Goal: Find specific page/section

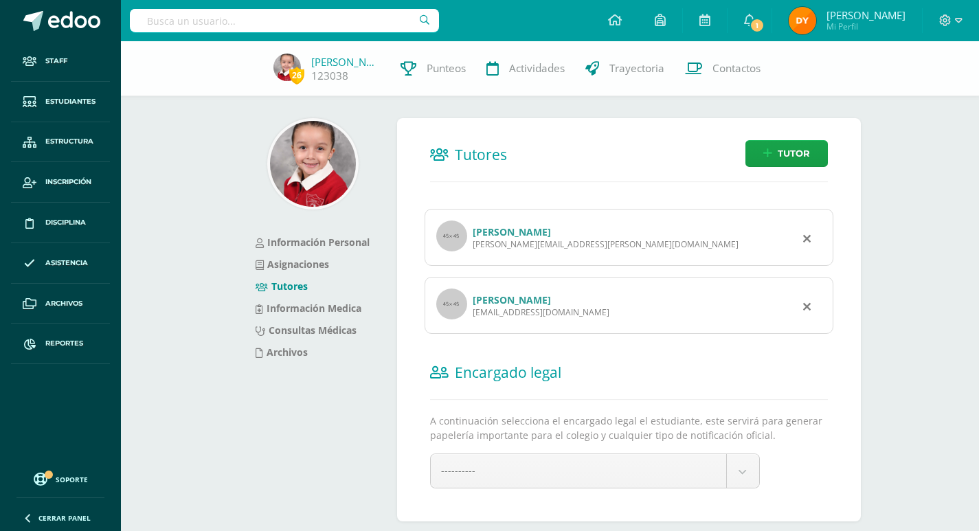
click at [221, 23] on input "text" at bounding box center [284, 20] width 309 height 23
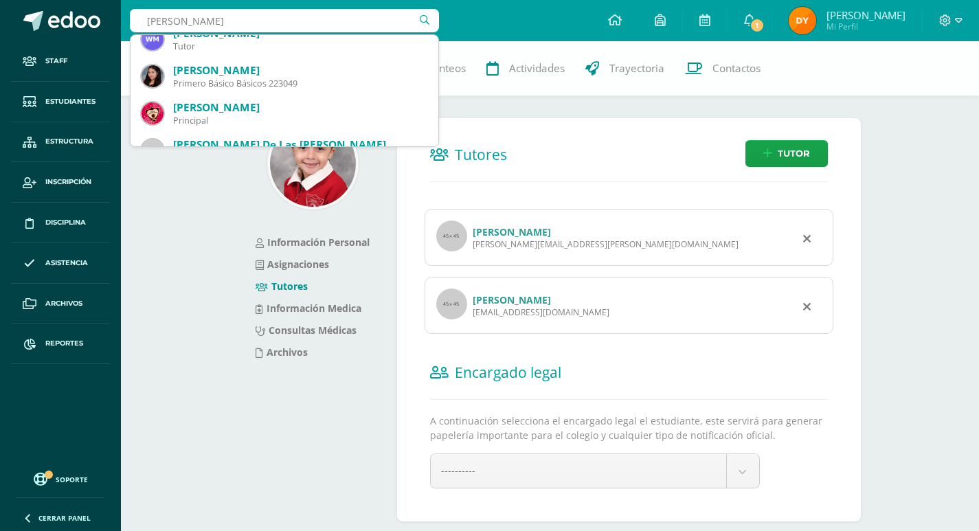
scroll to position [550, 0]
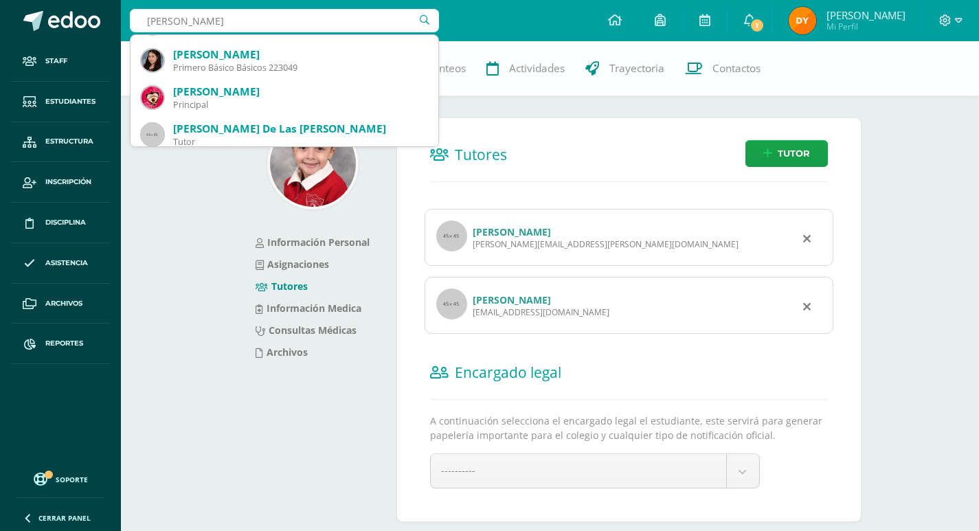
click at [286, 12] on input "eylin arriaza" at bounding box center [284, 20] width 309 height 23
click at [286, 11] on input "eylin arriaza" at bounding box center [284, 20] width 309 height 23
type input "arriaza"
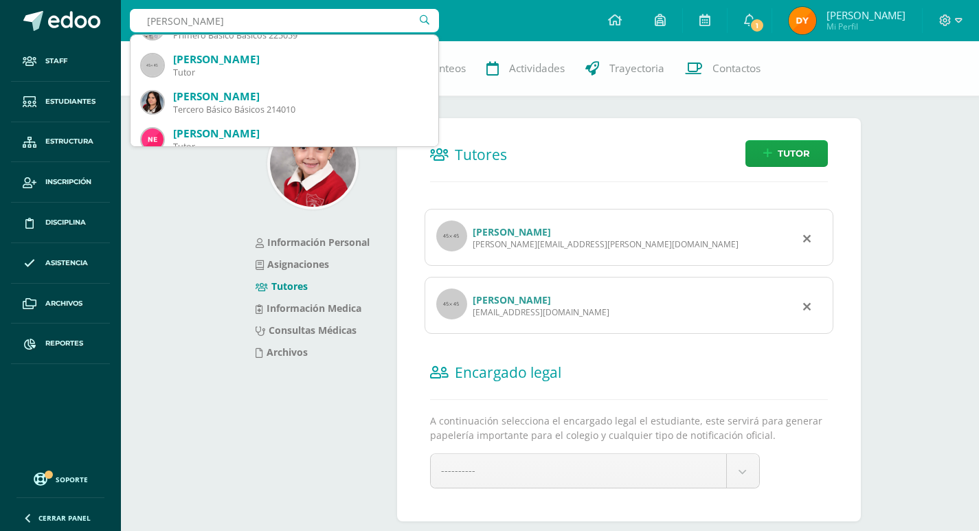
scroll to position [0, 0]
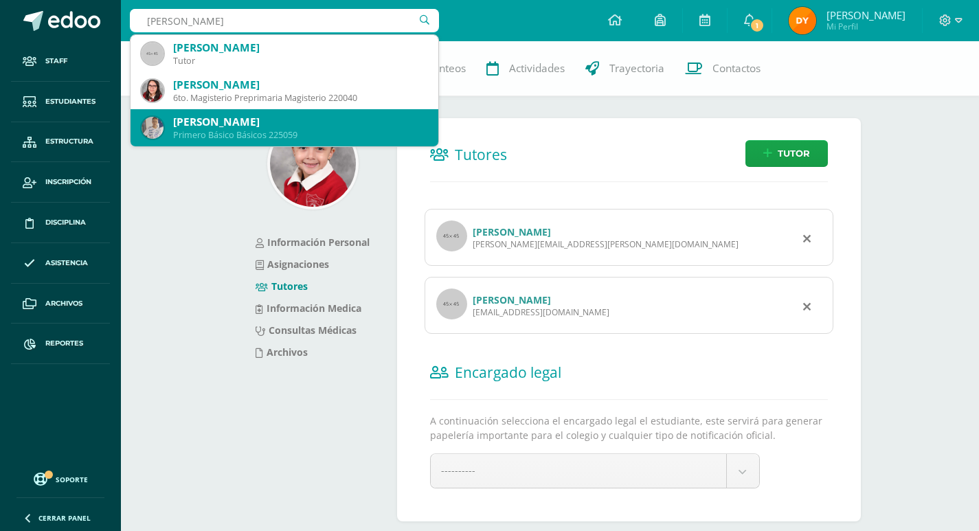
click at [314, 120] on div "[PERSON_NAME]" at bounding box center [300, 122] width 254 height 14
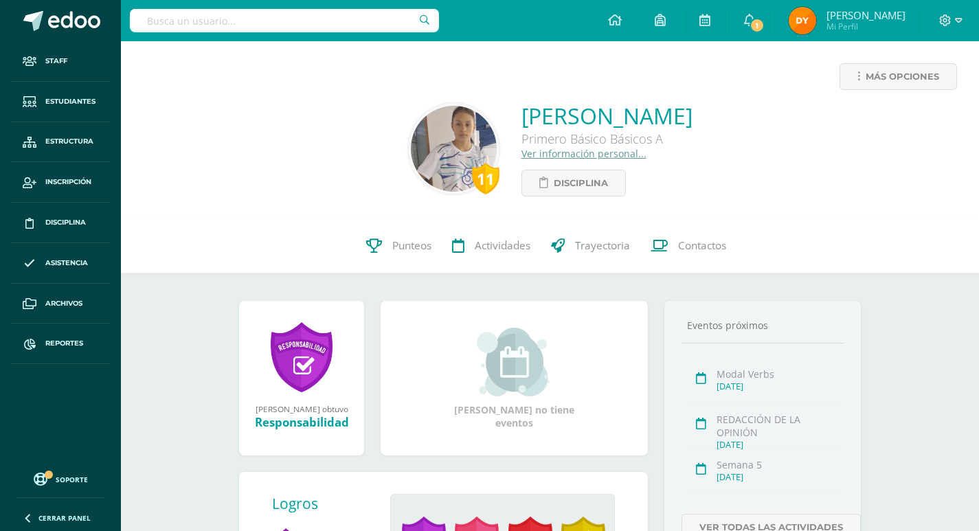
click at [521, 151] on link "Ver información personal..." at bounding box center [583, 153] width 125 height 13
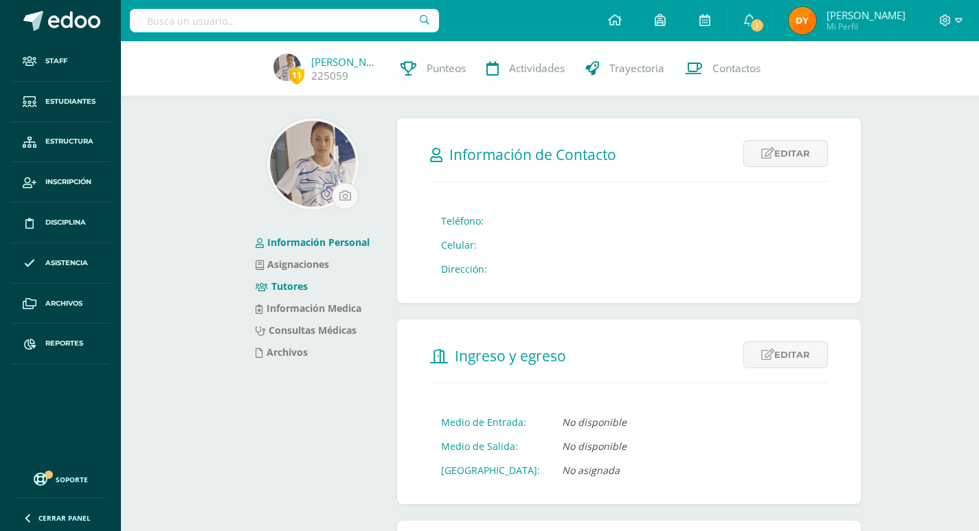
click at [298, 287] on link "Tutores" at bounding box center [282, 286] width 52 height 13
